Goal: Register for event/course

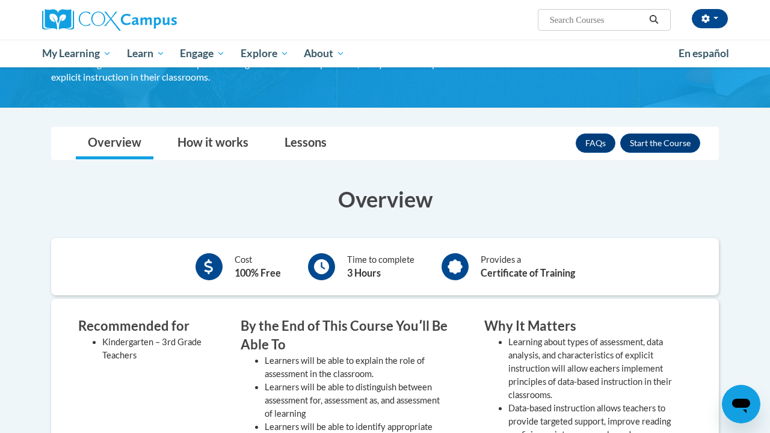
scroll to position [118, 0]
click at [654, 142] on button "Enroll" at bounding box center [660, 143] width 80 height 19
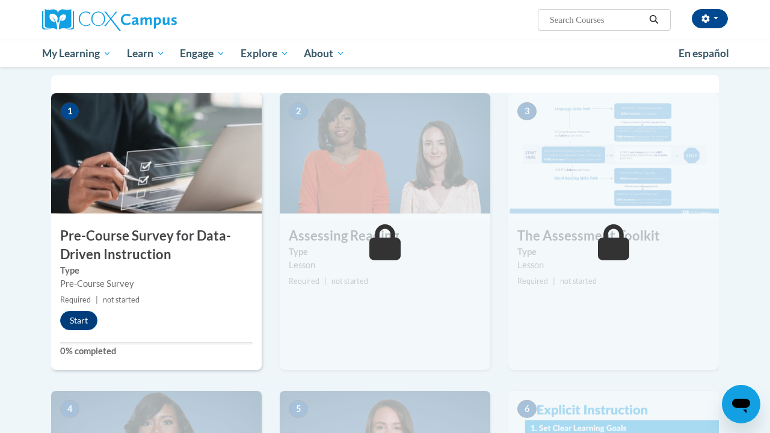
scroll to position [242, 0]
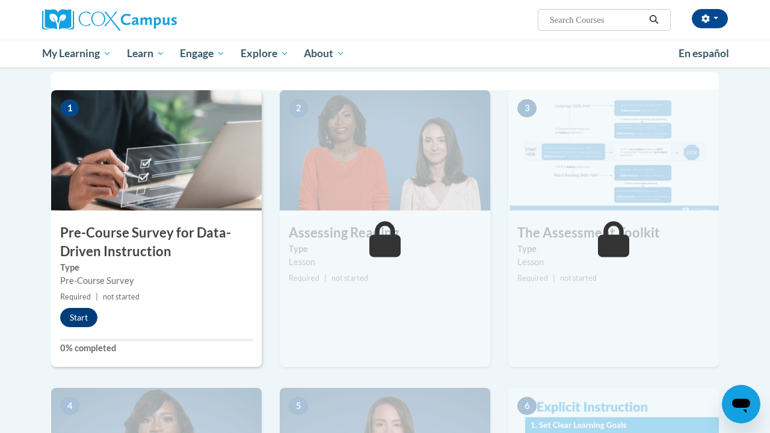
click at [84, 317] on button "Start" at bounding box center [78, 317] width 37 height 19
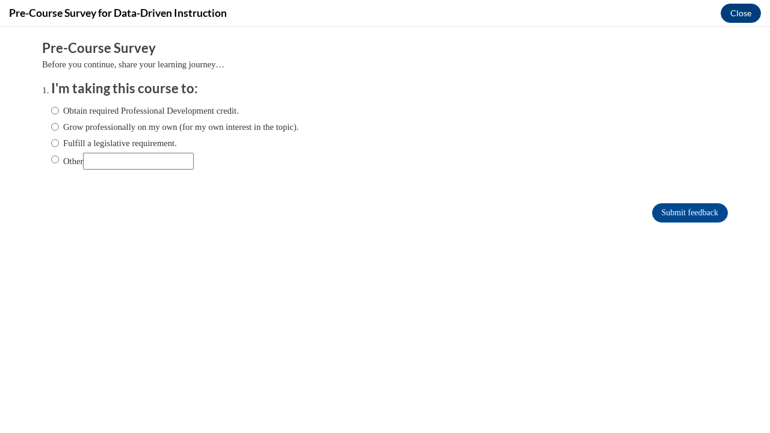
scroll to position [0, 0]
click at [130, 162] on input "Other" at bounding box center [138, 161] width 111 height 17
click at [74, 162] on label "Other" at bounding box center [122, 161] width 143 height 17
click at [59, 162] on input "Other" at bounding box center [55, 159] width 8 height 13
radio input "true"
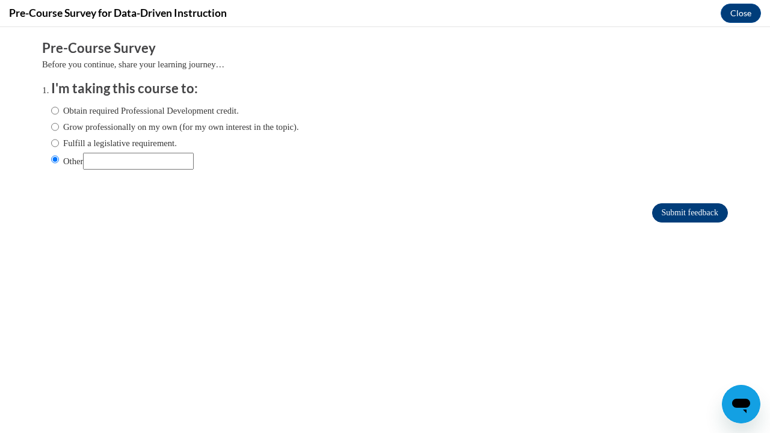
click at [705, 217] on input "Submit feedback" at bounding box center [690, 212] width 76 height 19
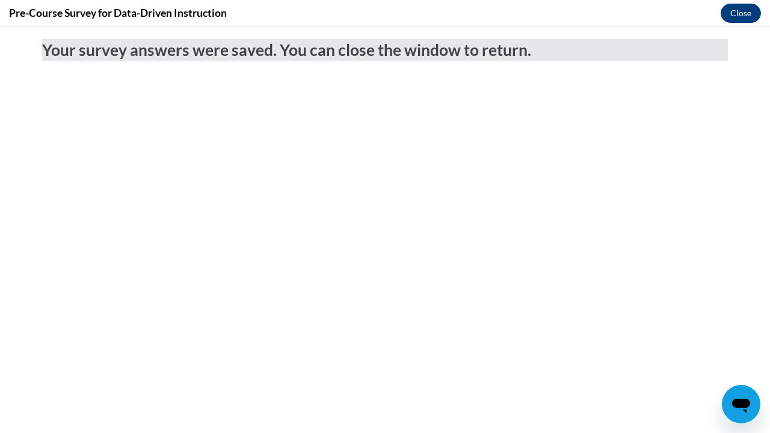
click at [750, 17] on button "Close" at bounding box center [741, 13] width 40 height 19
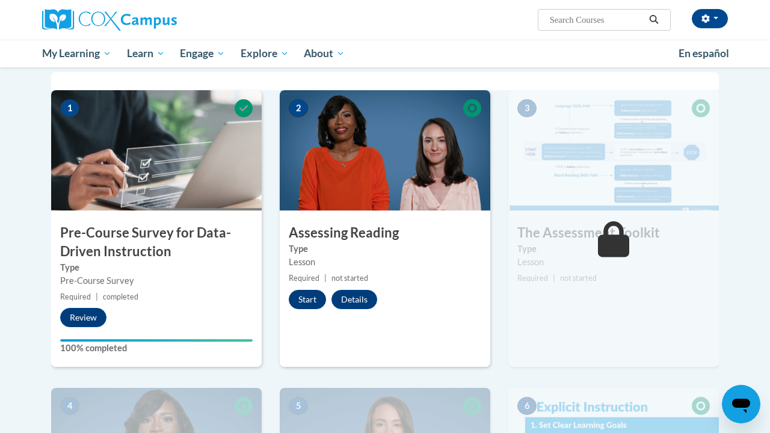
click at [306, 295] on button "Start" at bounding box center [307, 299] width 37 height 19
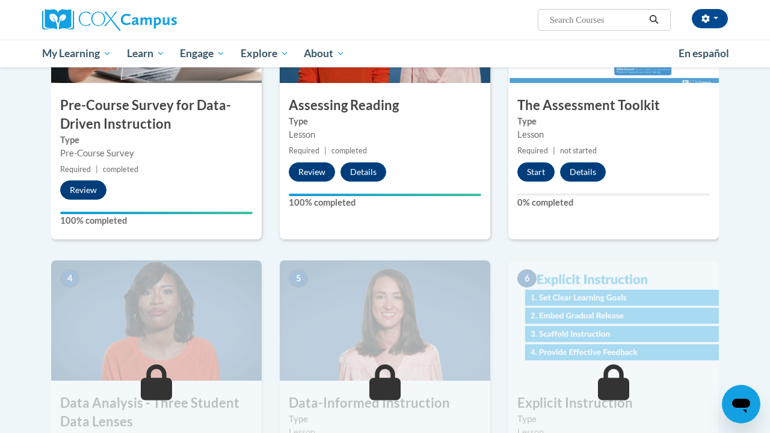
scroll to position [370, 0]
click at [547, 160] on div "3 The Assessment Toolkit Type Lesson Required | not started Start Details Feedb…" at bounding box center [614, 101] width 211 height 277
click at [546, 164] on button "Start" at bounding box center [536, 171] width 37 height 19
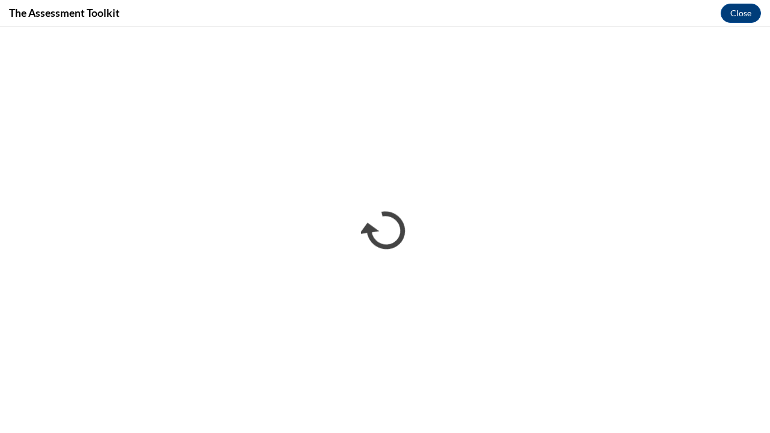
scroll to position [0, 0]
